Goal: Task Accomplishment & Management: Complete application form

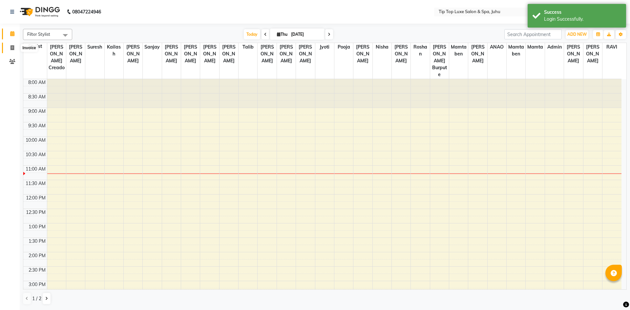
click at [14, 50] on span at bounding box center [12, 48] width 11 height 8
select select "8298"
select select "service"
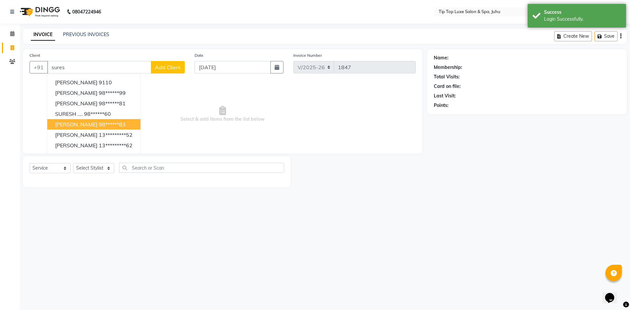
click at [105, 125] on ngb-highlight "98******83" at bounding box center [112, 124] width 27 height 7
type input "98******83"
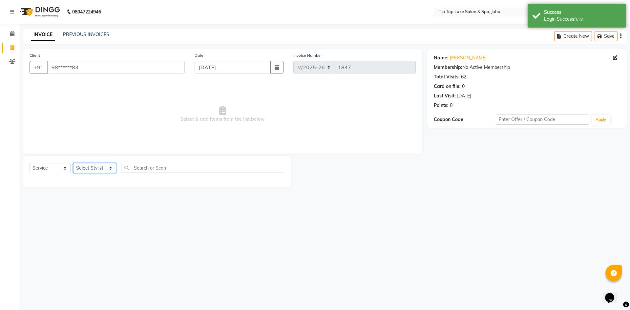
click at [94, 166] on select "Select Stylist [PERSON_NAME] admin [PERSON_NAME] creado ANAO [PERSON_NAME] Jyot…" at bounding box center [94, 168] width 43 height 10
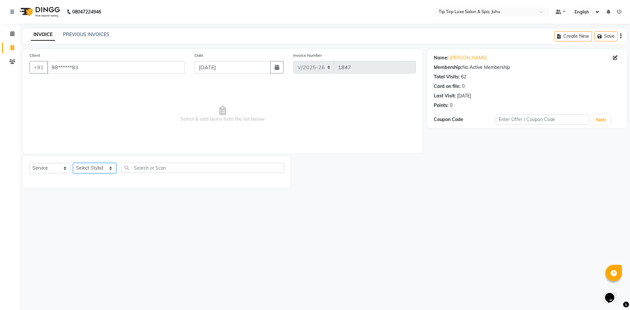
select select "82315"
click at [73, 163] on select "Select Stylist [PERSON_NAME] admin [PERSON_NAME] creado ANAO [PERSON_NAME] Jyot…" at bounding box center [94, 168] width 43 height 10
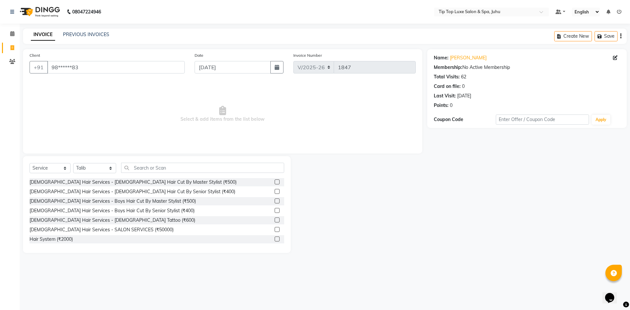
click at [275, 191] on label at bounding box center [277, 191] width 5 height 5
click at [275, 191] on input "checkbox" at bounding box center [277, 192] width 4 height 4
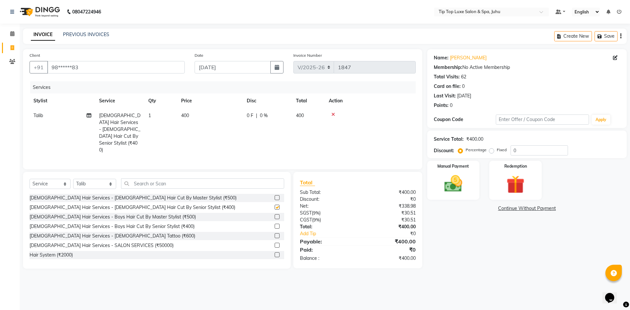
checkbox input "false"
click at [273, 179] on input "text" at bounding box center [203, 184] width 164 height 10
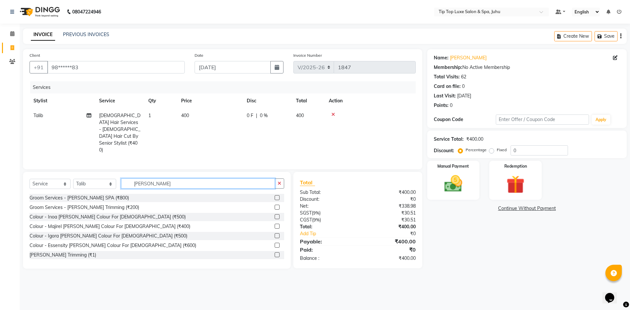
type input "[PERSON_NAME]"
click at [275, 205] on label at bounding box center [277, 207] width 5 height 5
click at [275, 206] on input "checkbox" at bounding box center [277, 208] width 4 height 4
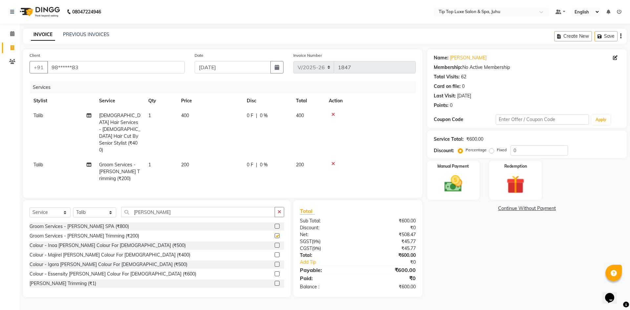
checkbox input "false"
click at [471, 199] on div "Manual Payment" at bounding box center [453, 180] width 55 height 40
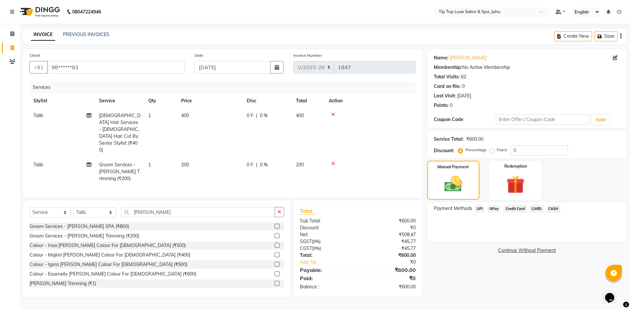
click at [479, 211] on span "UPI" at bounding box center [480, 209] width 10 height 8
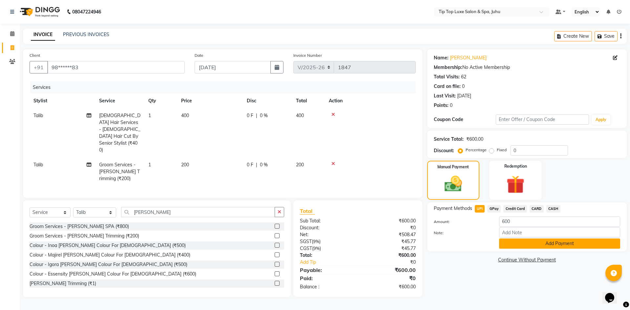
click at [504, 245] on button "Add Payment" at bounding box center [559, 244] width 121 height 10
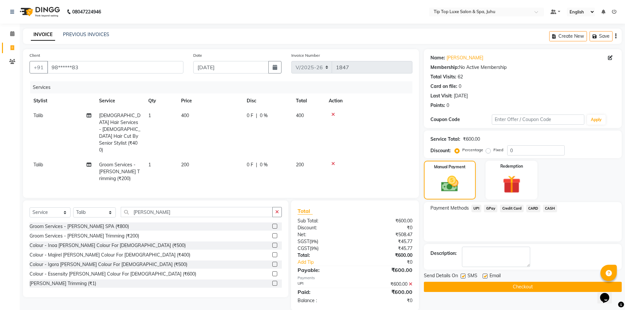
click at [487, 289] on button "Checkout" at bounding box center [523, 287] width 198 height 10
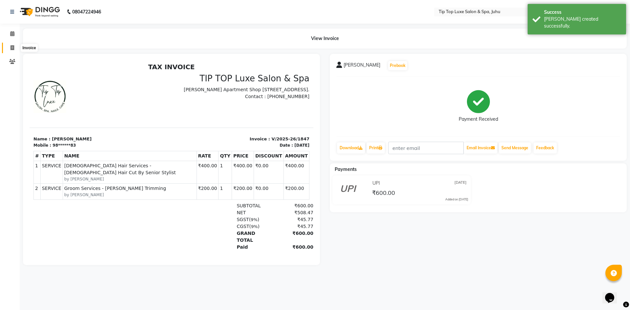
click at [16, 49] on span at bounding box center [12, 48] width 11 height 8
select select "8298"
select select "service"
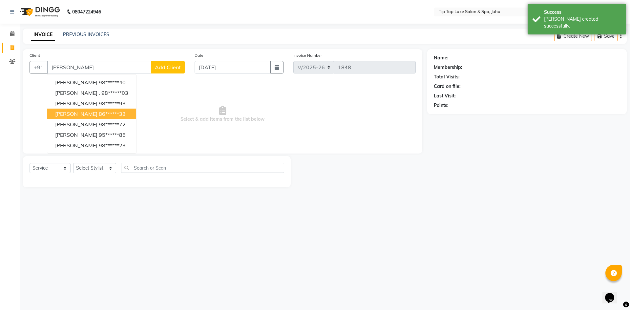
click at [99, 112] on ngb-highlight "86******33" at bounding box center [112, 114] width 27 height 7
type input "86******33"
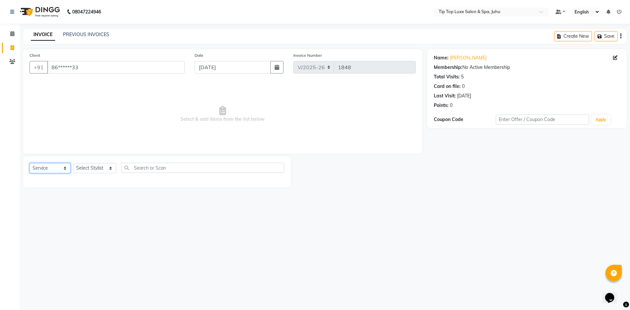
click at [61, 168] on select "Select Service Product Membership Package Voucher Prepaid Gift Card" at bounding box center [50, 168] width 41 height 10
click at [107, 169] on select "Select Stylist [PERSON_NAME] admin [PERSON_NAME] creado ANAO [PERSON_NAME] Jyot…" at bounding box center [94, 168] width 43 height 10
select select "82327"
click at [73, 163] on select "Select Stylist [PERSON_NAME] admin [PERSON_NAME] creado ANAO [PERSON_NAME] Jyot…" at bounding box center [94, 168] width 43 height 10
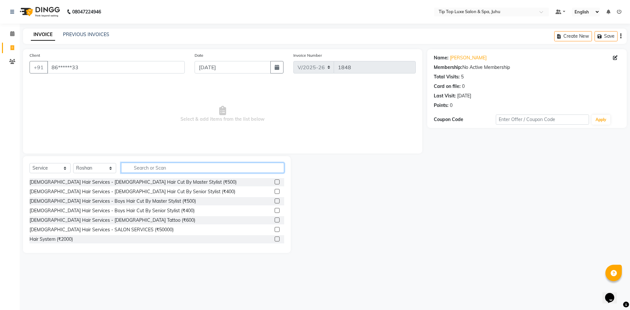
click at [149, 170] on input "text" at bounding box center [203, 168] width 164 height 10
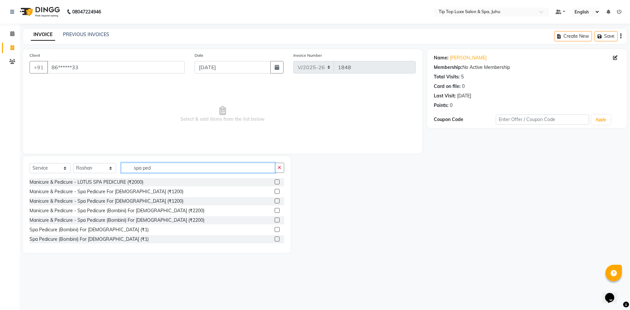
type input "spa ped"
click at [275, 219] on label at bounding box center [277, 220] width 5 height 5
click at [275, 219] on input "checkbox" at bounding box center [277, 220] width 4 height 4
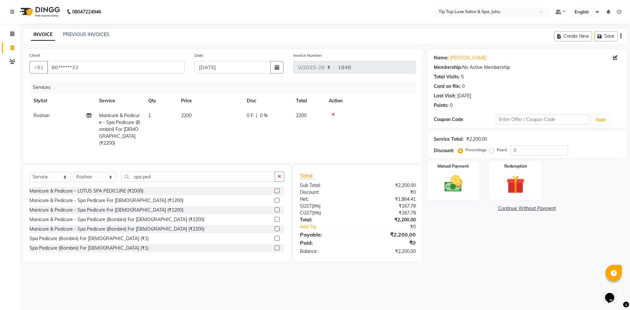
click at [275, 228] on label at bounding box center [277, 229] width 5 height 5
click at [275, 228] on input "checkbox" at bounding box center [277, 229] width 4 height 4
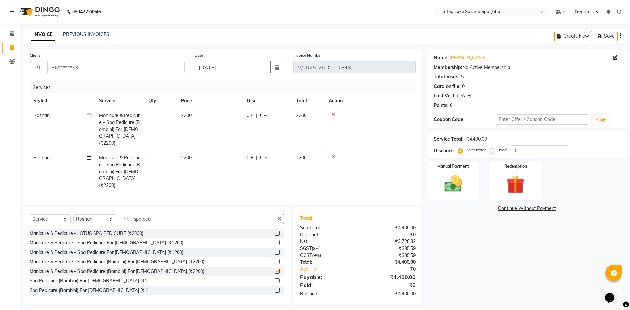
checkbox input "false"
click at [188, 155] on span "2200" at bounding box center [186, 158] width 11 height 6
select select "82327"
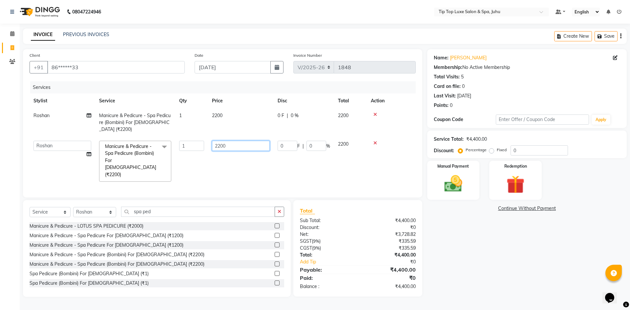
click at [222, 142] on input "2200" at bounding box center [241, 146] width 58 height 10
type input "2000"
click at [224, 155] on td "2000" at bounding box center [241, 161] width 66 height 49
select select "82327"
click at [280, 207] on button "button" at bounding box center [280, 212] width 10 height 10
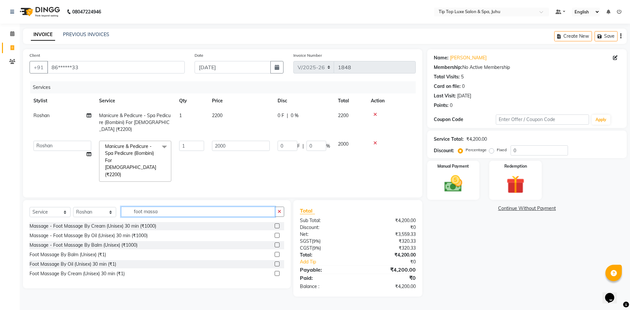
type input "foot massa"
click at [278, 243] on label at bounding box center [277, 245] width 5 height 5
click at [278, 243] on input "checkbox" at bounding box center [277, 245] width 4 height 4
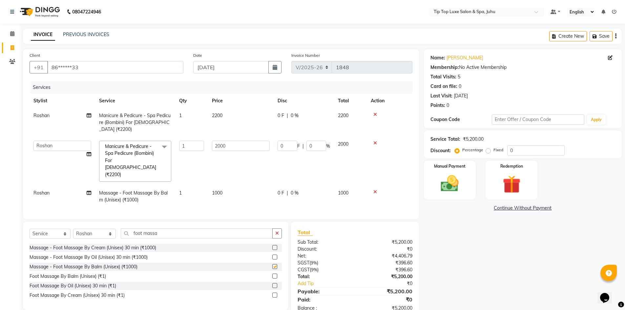
checkbox input "false"
click at [282, 229] on button "button" at bounding box center [278, 234] width 10 height 10
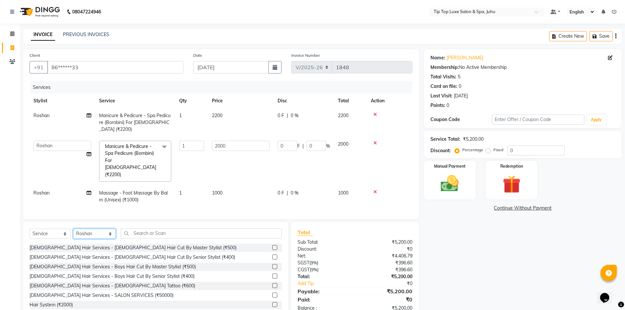
click at [108, 229] on select "Select Stylist [PERSON_NAME] admin [PERSON_NAME] creado ANAO [PERSON_NAME] Jyot…" at bounding box center [94, 234] width 43 height 10
select select "82323"
click at [73, 229] on select "Select Stylist [PERSON_NAME] admin [PERSON_NAME] creado ANAO [PERSON_NAME] Jyot…" at bounding box center [94, 234] width 43 height 10
click at [154, 229] on input "text" at bounding box center [201, 234] width 161 height 10
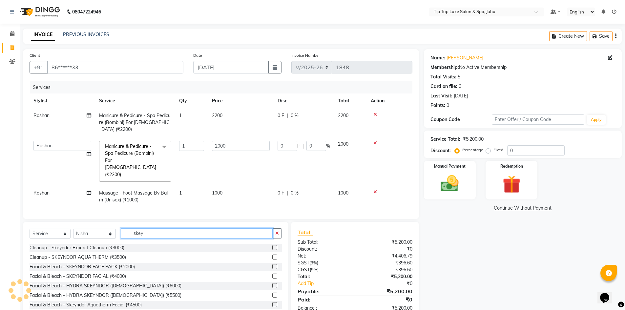
type input "skey"
click at [273, 293] on label at bounding box center [275, 295] width 5 height 5
click at [273, 294] on input "checkbox" at bounding box center [275, 296] width 4 height 4
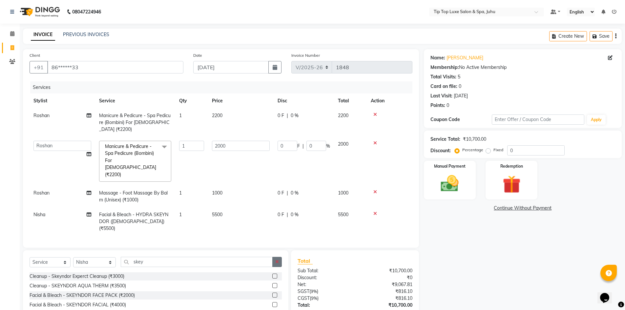
checkbox input "false"
click at [277, 257] on button "button" at bounding box center [278, 262] width 10 height 10
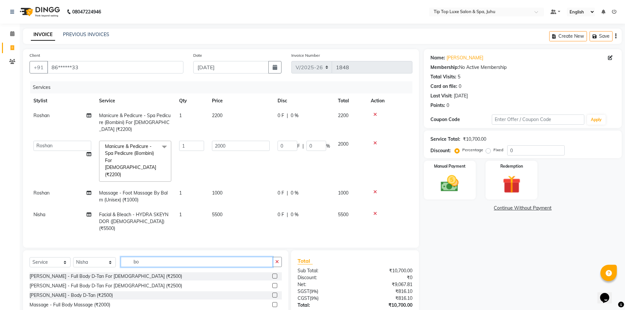
type input "b"
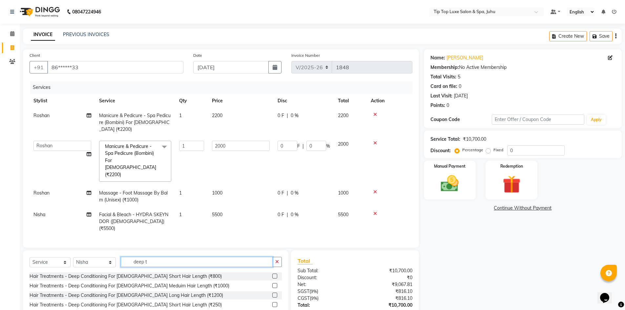
type input "deep t"
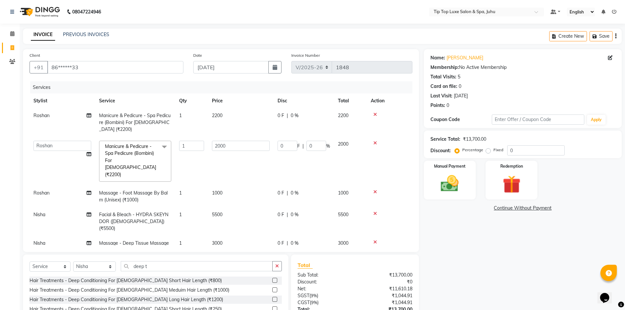
checkbox input "false"
click at [279, 264] on icon "button" at bounding box center [277, 266] width 4 height 5
click at [107, 262] on select "Select Stylist [PERSON_NAME] admin [PERSON_NAME] creado ANAO [PERSON_NAME] Jyot…" at bounding box center [94, 267] width 43 height 10
select select "82317"
click at [73, 262] on select "Select Stylist [PERSON_NAME] admin [PERSON_NAME] creado ANAO [PERSON_NAME] Jyot…" at bounding box center [94, 267] width 43 height 10
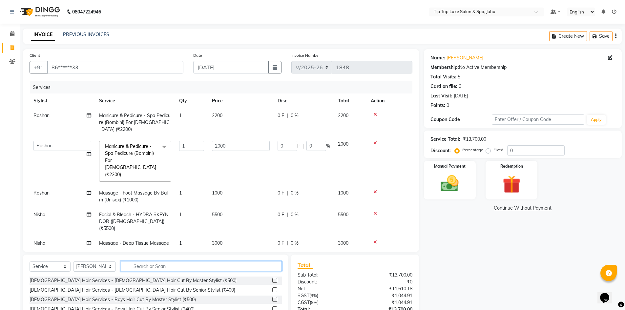
click at [141, 264] on input "text" at bounding box center [201, 266] width 161 height 10
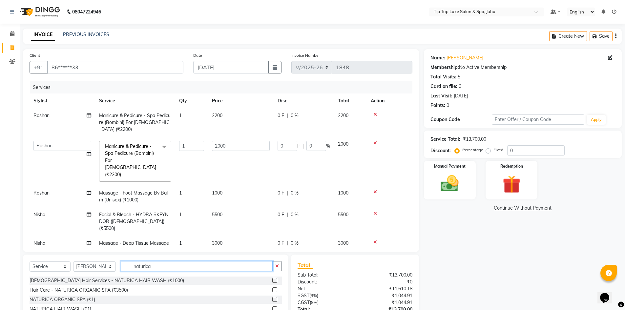
type input "naturica"
click at [275, 288] on label at bounding box center [275, 290] width 5 height 5
click at [275, 288] on input "checkbox" at bounding box center [275, 290] width 4 height 4
checkbox input "false"
click at [277, 264] on icon "button" at bounding box center [277, 266] width 4 height 5
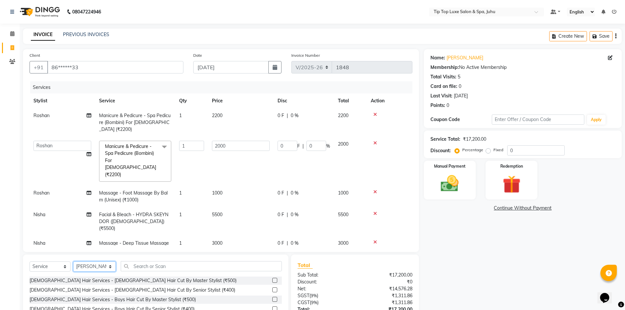
click at [101, 264] on select "Select Stylist [PERSON_NAME] admin [PERSON_NAME] creado ANAO [PERSON_NAME] Jyot…" at bounding box center [94, 267] width 43 height 10
select select "88024"
click at [73, 262] on select "Select Stylist [PERSON_NAME] admin [PERSON_NAME] creado ANAO [PERSON_NAME] Jyot…" at bounding box center [94, 267] width 43 height 10
click at [157, 268] on input "text" at bounding box center [201, 266] width 161 height 10
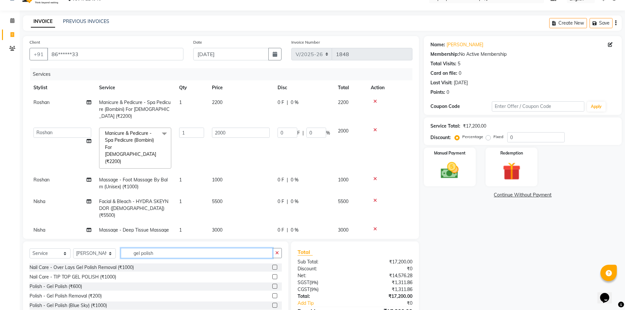
scroll to position [51, 0]
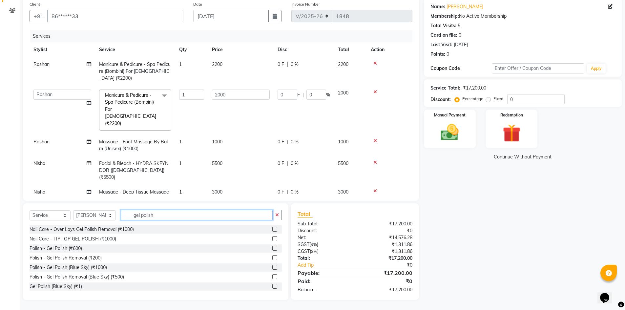
type input "gel polish"
click at [273, 267] on label at bounding box center [275, 267] width 5 height 5
click at [273, 267] on input "checkbox" at bounding box center [275, 268] width 4 height 4
checkbox input "false"
click at [274, 215] on button "button" at bounding box center [278, 215] width 10 height 10
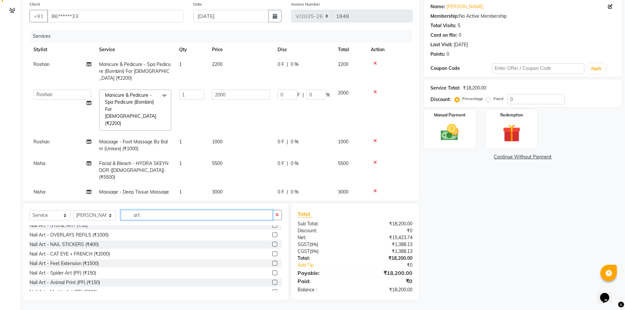
scroll to position [0, 0]
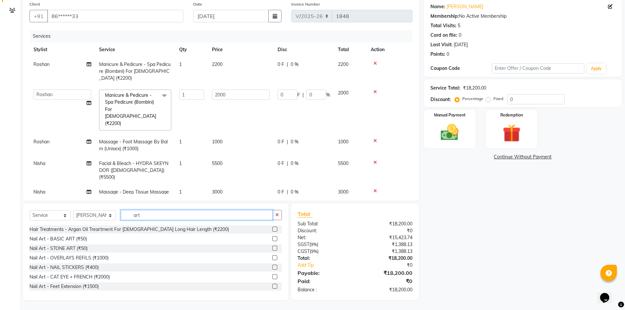
type input "art"
click at [273, 237] on label at bounding box center [275, 238] width 5 height 5
click at [273, 237] on input "checkbox" at bounding box center [275, 239] width 4 height 4
checkbox input "false"
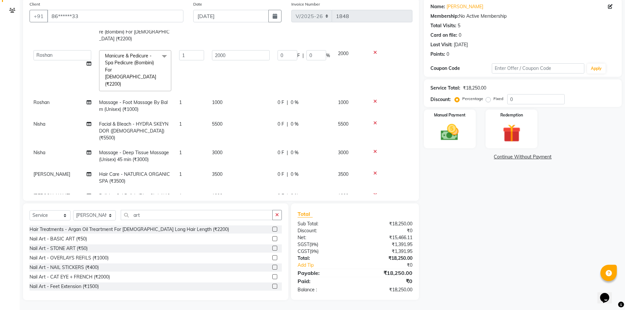
scroll to position [53, 0]
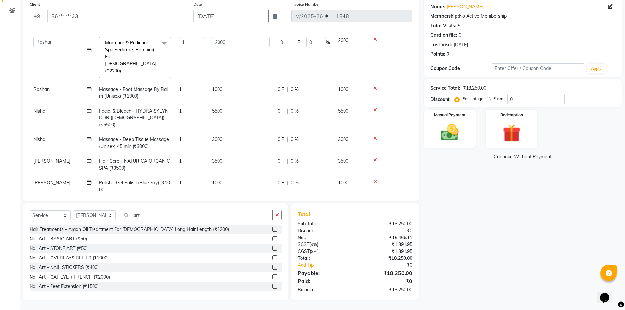
click at [226, 197] on td "50" at bounding box center [241, 204] width 66 height 15
select select "88024"
click at [230, 201] on input "50" at bounding box center [241, 206] width 58 height 10
type input "5"
type input "400"
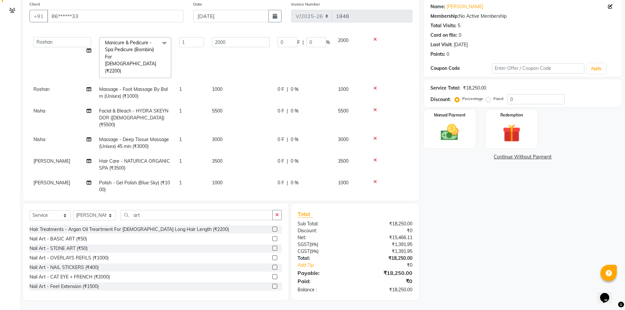
click at [470, 187] on div "Name: [PERSON_NAME] Membership: No Active Membership Total Visits: 5 Card on fi…" at bounding box center [525, 149] width 203 height 302
click at [455, 196] on div "Name: [PERSON_NAME] Membership: No Active Membership Total Visits: 5 Card on fi…" at bounding box center [525, 149] width 203 height 302
click at [281, 218] on button "button" at bounding box center [278, 215] width 10 height 10
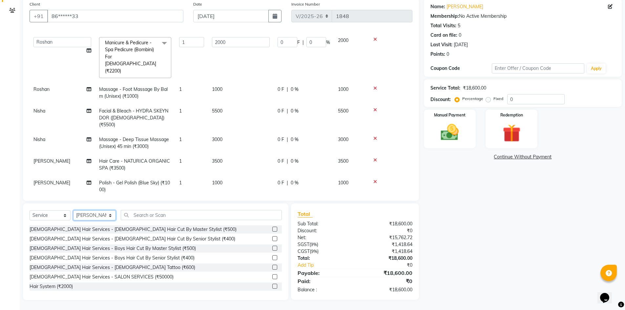
click at [100, 215] on select "Select Stylist [PERSON_NAME] admin [PERSON_NAME] creado ANAO [PERSON_NAME] Jyot…" at bounding box center [94, 215] width 43 height 10
click at [73, 210] on select "Select Stylist [PERSON_NAME] admin [PERSON_NAME] creado ANAO [PERSON_NAME] Jyot…" at bounding box center [94, 215] width 43 height 10
click at [112, 215] on select "Select Stylist [PERSON_NAME] admin [PERSON_NAME] creado ANAO [PERSON_NAME] Jyot…" at bounding box center [94, 215] width 43 height 10
select select "82314"
click at [73, 210] on select "Select Stylist [PERSON_NAME] admin [PERSON_NAME] creado ANAO [PERSON_NAME] Jyot…" at bounding box center [94, 215] width 43 height 10
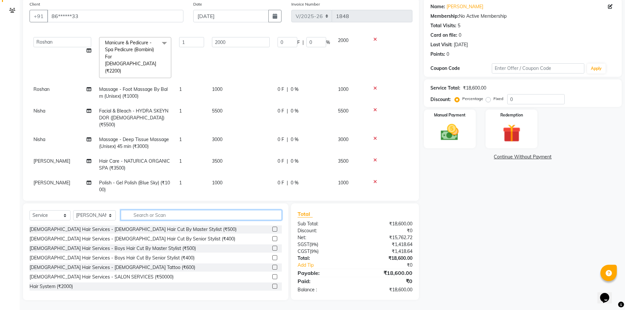
click at [137, 219] on input "text" at bounding box center [201, 215] width 161 height 10
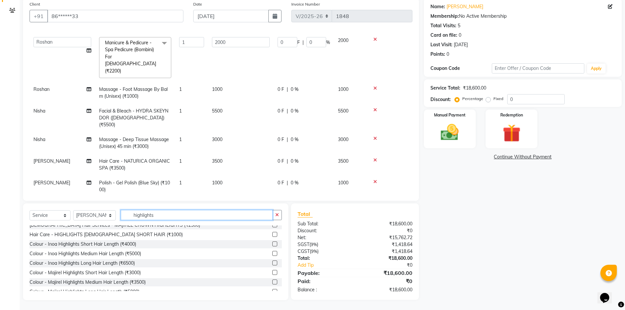
scroll to position [0, 0]
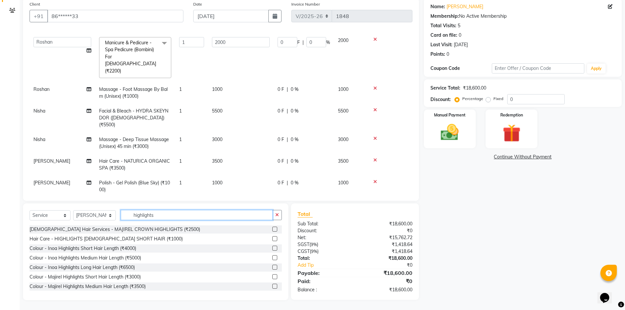
type input "highlights"
click at [273, 276] on label at bounding box center [275, 276] width 5 height 5
click at [273, 276] on input "checkbox" at bounding box center [275, 277] width 4 height 4
checkbox input "false"
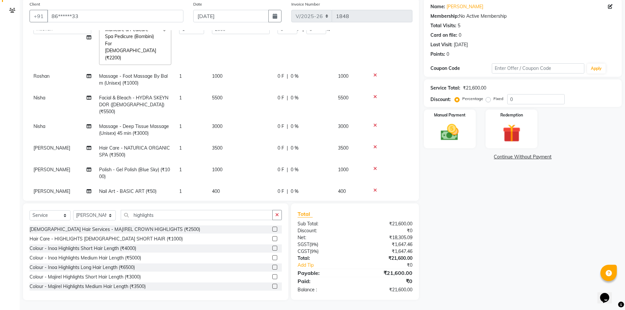
scroll to position [74, 0]
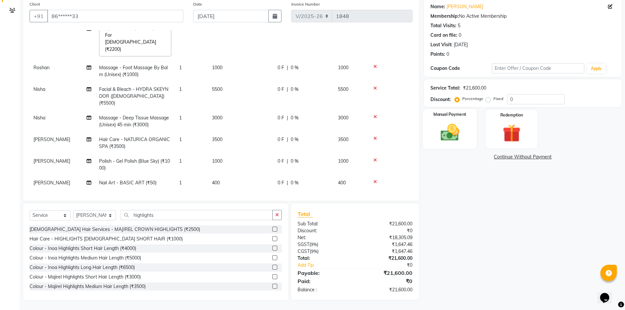
click at [450, 127] on img at bounding box center [450, 132] width 30 height 21
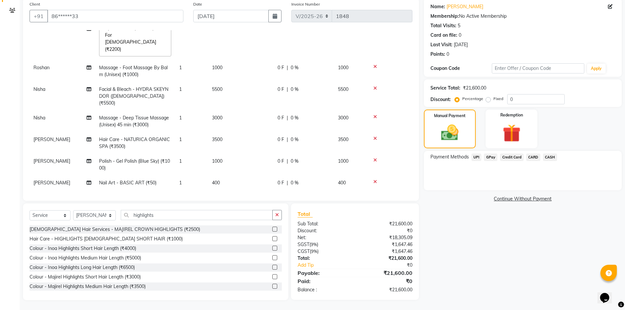
click at [477, 159] on span "UPI" at bounding box center [477, 158] width 10 height 8
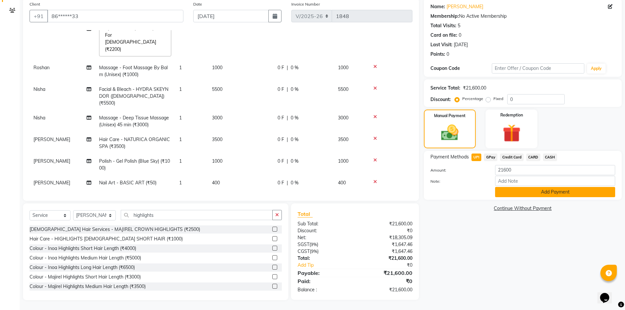
click at [517, 192] on button "Add Payment" at bounding box center [555, 192] width 120 height 10
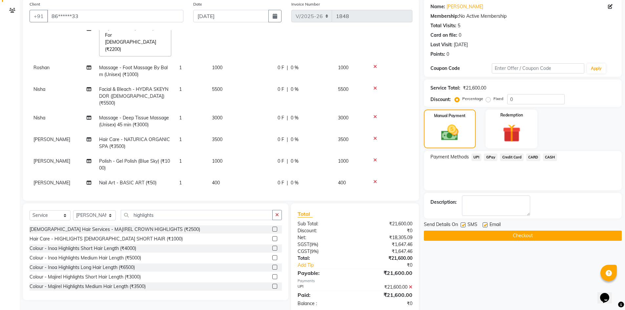
click at [469, 239] on button "Checkout" at bounding box center [523, 236] width 198 height 10
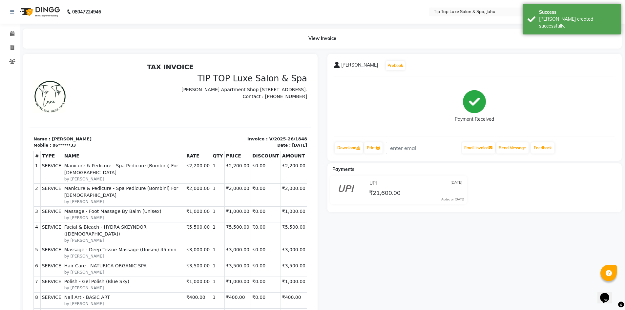
scroll to position [5, 0]
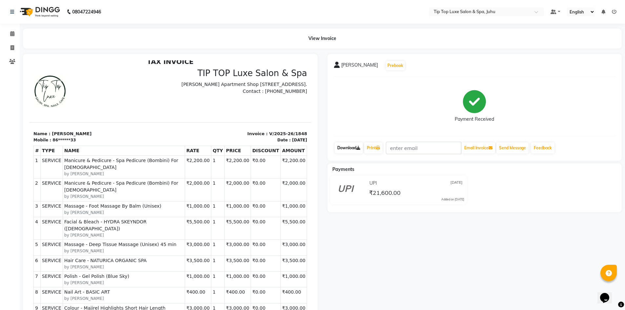
click at [359, 149] on icon at bounding box center [359, 148] width 4 height 4
